Goal: Task Accomplishment & Management: Complete application form

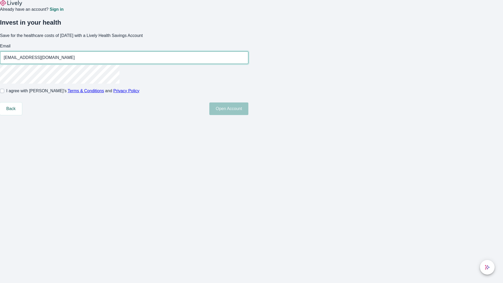
type input "[EMAIL_ADDRESS][DOMAIN_NAME]"
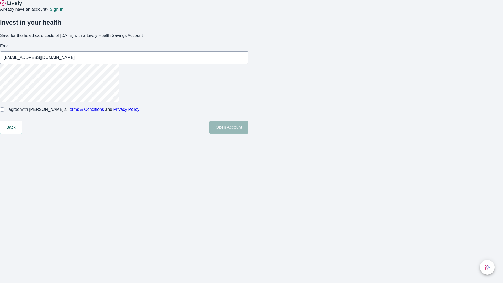
click at [4, 112] on input "I agree with Lively’s Terms & Conditions and Privacy Policy" at bounding box center [2, 110] width 4 height 4
checkbox input "true"
click at [249, 134] on button "Open Account" at bounding box center [228, 127] width 39 height 13
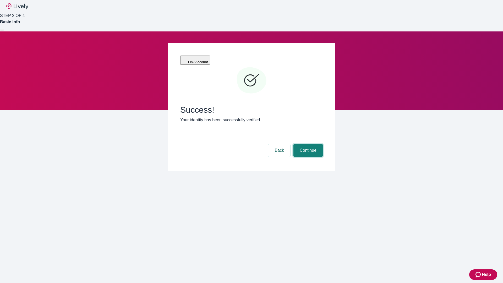
click at [308, 144] on button "Continue" at bounding box center [308, 150] width 29 height 13
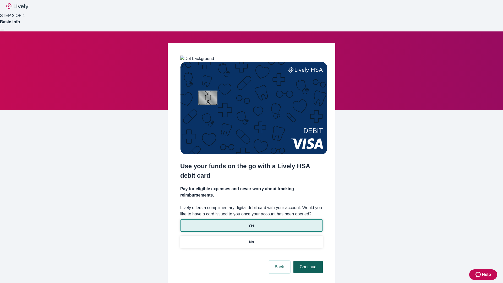
click at [251, 239] on p "No" at bounding box center [251, 242] width 5 height 6
click at [308, 261] on button "Continue" at bounding box center [308, 267] width 29 height 13
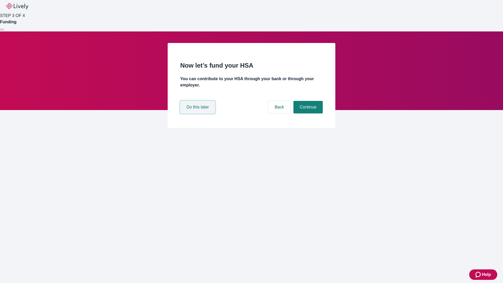
click at [198, 114] on button "Do this later" at bounding box center [197, 107] width 35 height 13
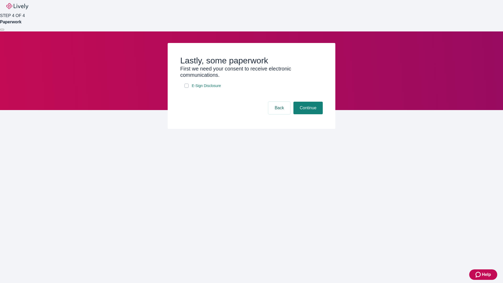
click at [187, 88] on input "E-Sign Disclosure" at bounding box center [187, 86] width 4 height 4
checkbox input "true"
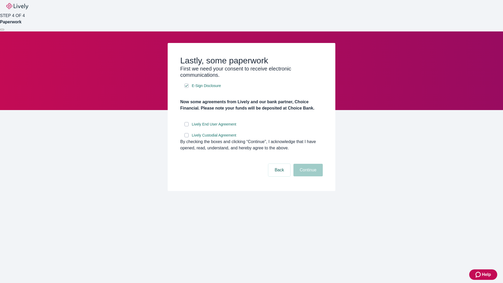
click at [187, 126] on input "Lively End User Agreement" at bounding box center [187, 124] width 4 height 4
checkbox input "true"
click at [187, 137] on input "Lively Custodial Agreement" at bounding box center [187, 135] width 4 height 4
checkbox input "true"
click at [308, 176] on button "Continue" at bounding box center [308, 170] width 29 height 13
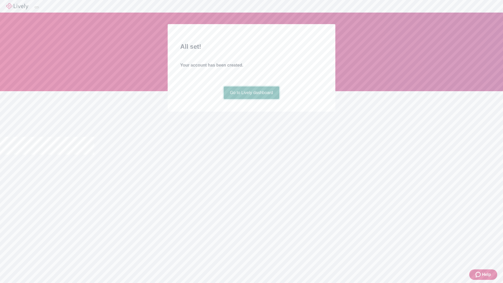
click at [251, 99] on link "Go to Lively dashboard" at bounding box center [252, 93] width 56 height 13
